Goal: Task Accomplishment & Management: Manage account settings

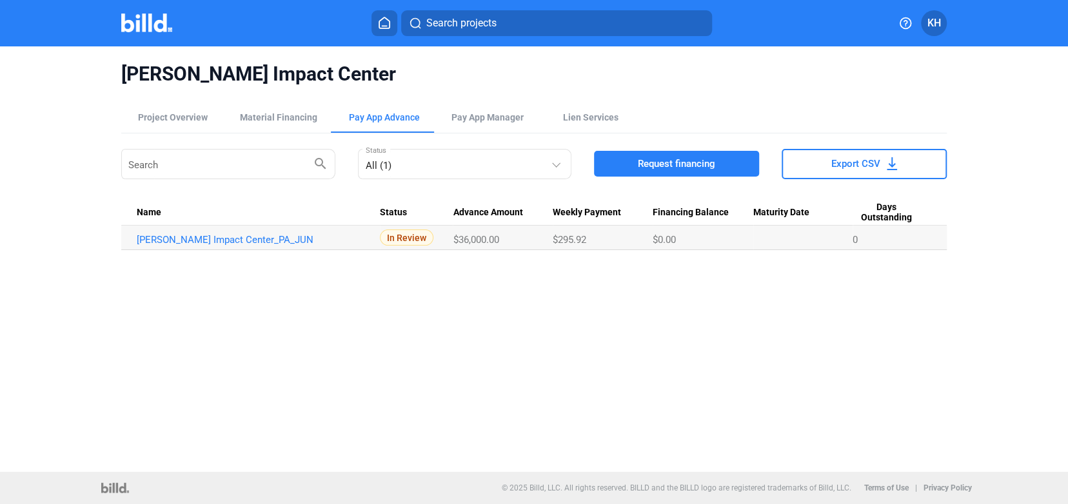
click at [933, 17] on span "KH" at bounding box center [935, 22] width 14 height 15
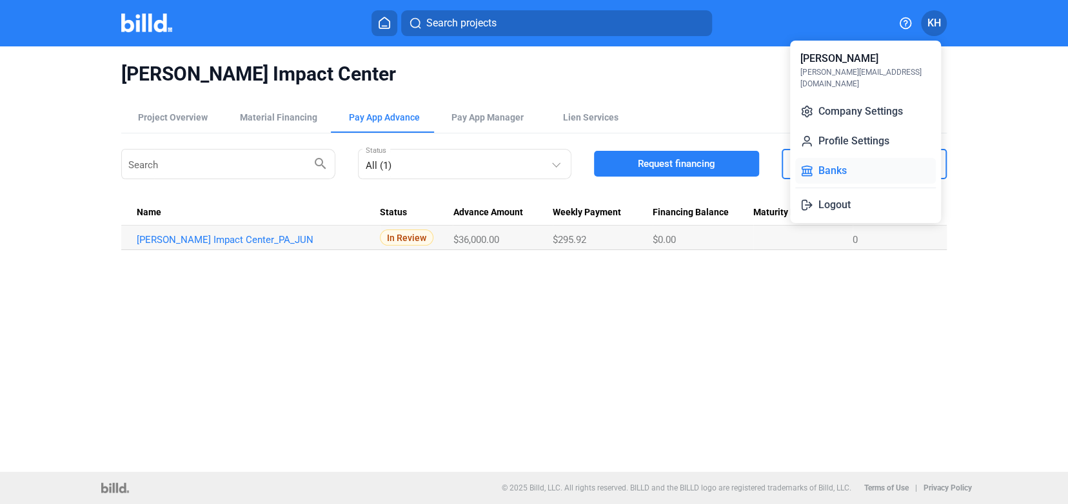
click at [858, 158] on button "Banks" at bounding box center [865, 171] width 141 height 26
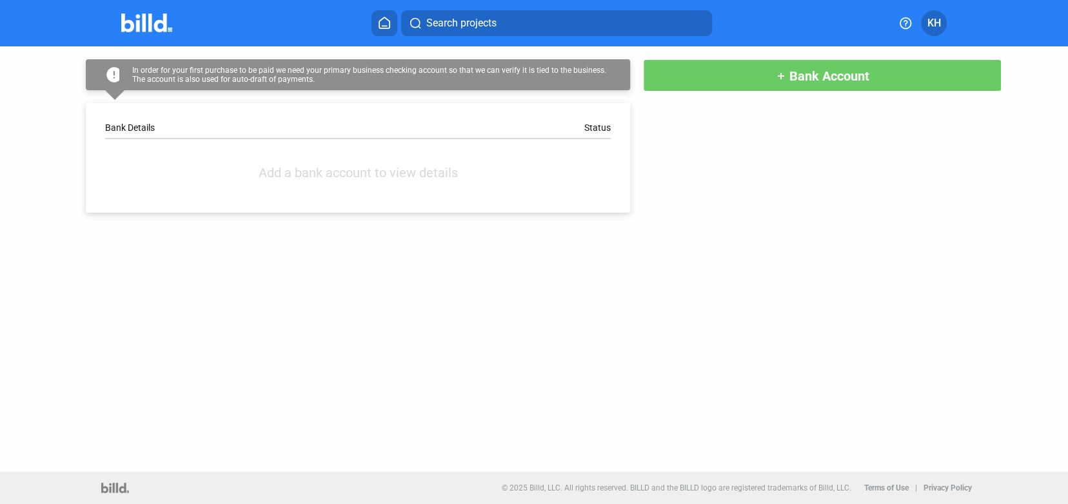
click at [823, 75] on span "Bank Account" at bounding box center [830, 75] width 80 height 15
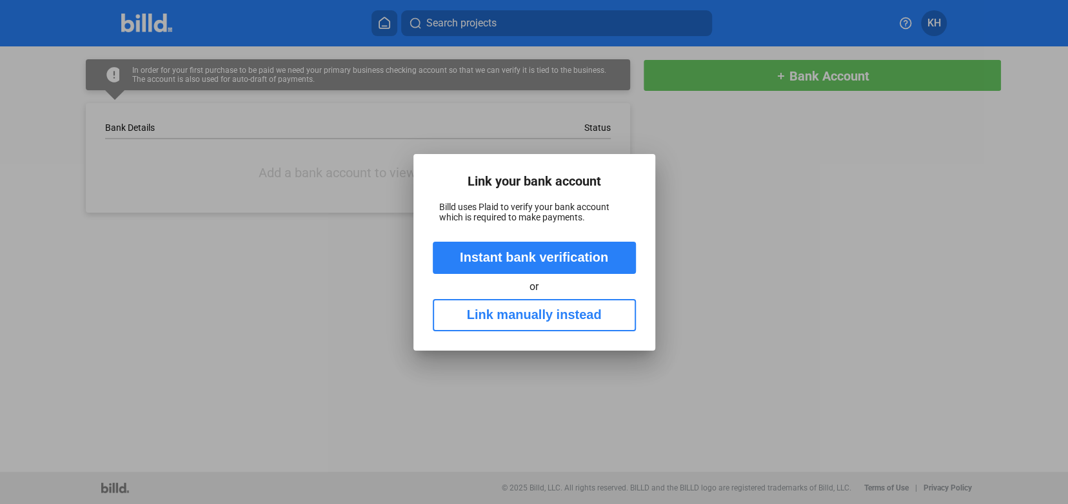
click at [522, 255] on button "Instant bank verification" at bounding box center [534, 258] width 203 height 32
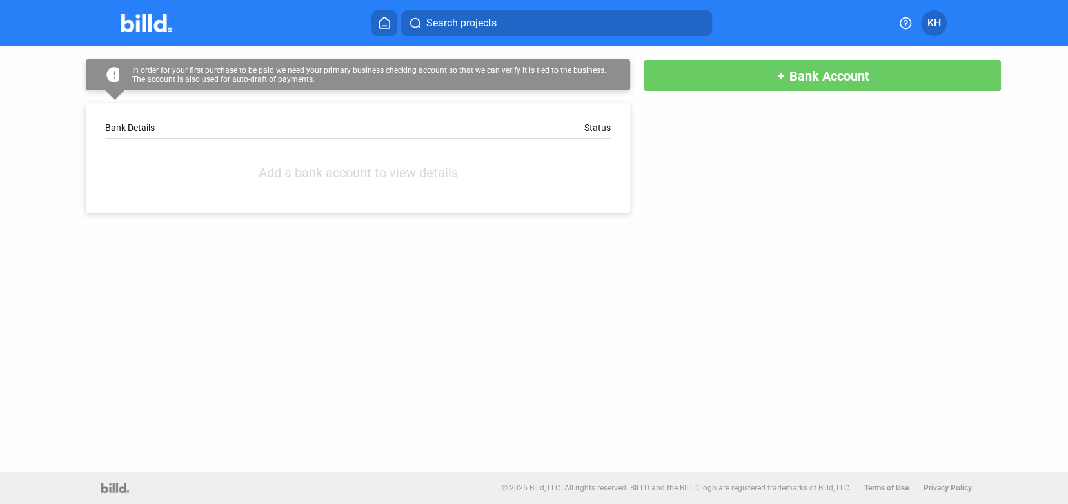
click at [753, 79] on button "add Bank Account" at bounding box center [822, 75] width 359 height 32
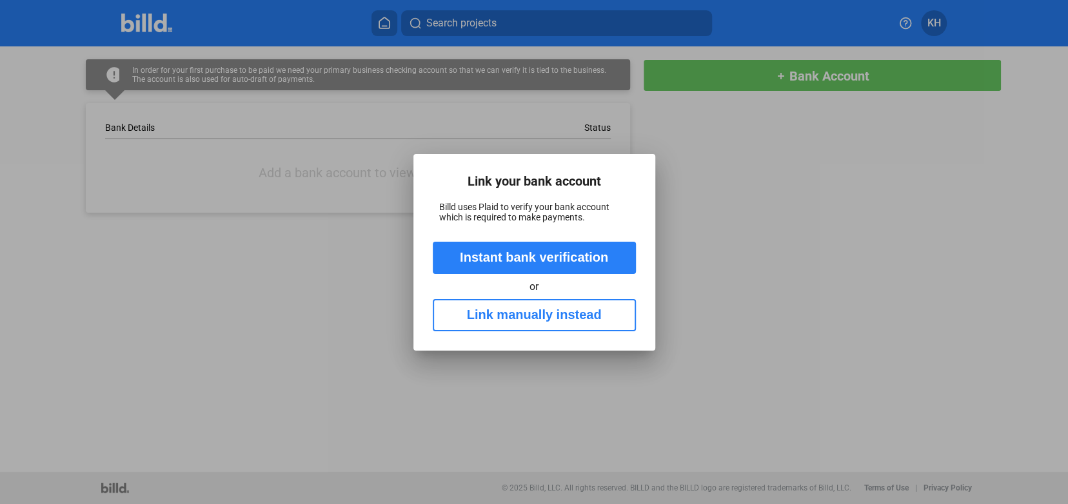
click at [603, 310] on button "Link manually instead" at bounding box center [534, 315] width 203 height 32
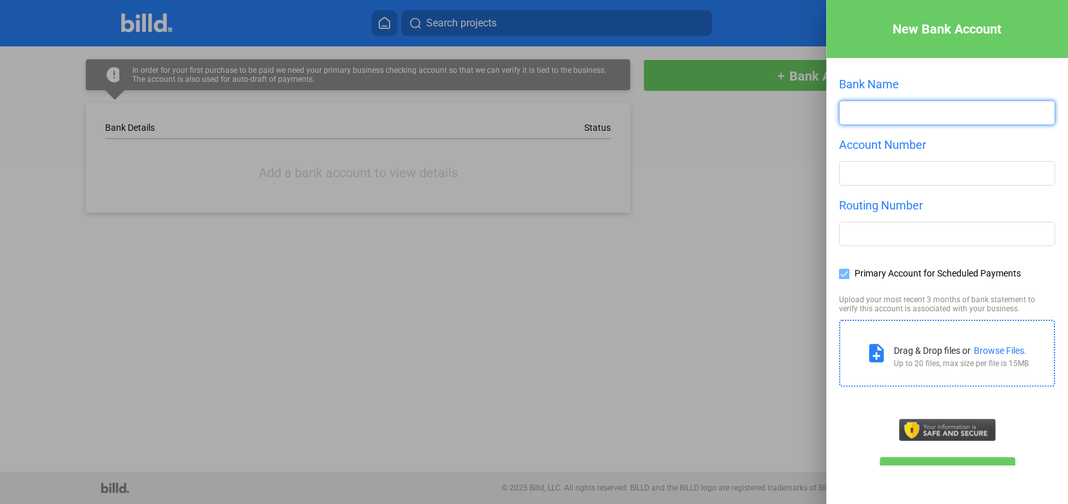
click at [920, 116] on input "text" at bounding box center [947, 112] width 215 height 23
type input "PNC Bank"
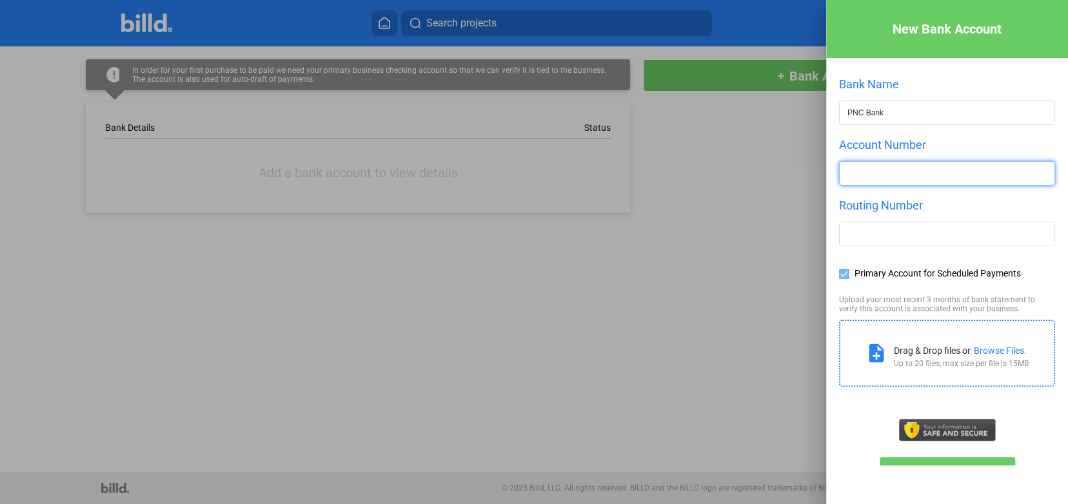
click at [944, 169] on input "number" at bounding box center [947, 173] width 215 height 23
